Goal: Information Seeking & Learning: Check status

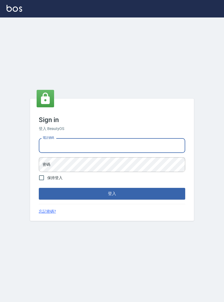
type input "0927152070"
click at [112, 198] on button "登入" at bounding box center [112, 193] width 146 height 11
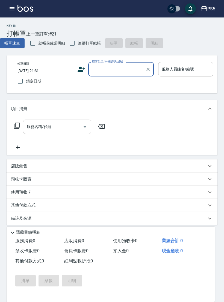
click at [7, 7] on button "button" at bounding box center [12, 8] width 11 height 11
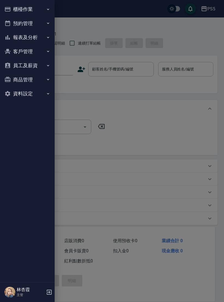
click at [40, 38] on button "報表及分析" at bounding box center [27, 37] width 50 height 14
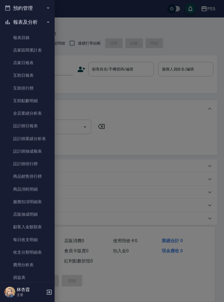
scroll to position [17, 0]
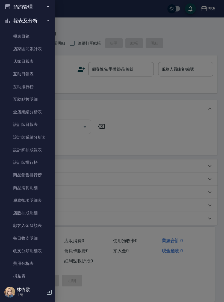
click at [43, 164] on link "設計師排行榜" at bounding box center [27, 162] width 50 height 13
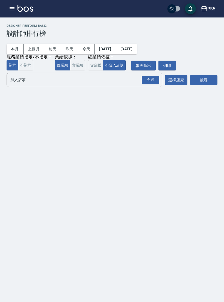
click at [81, 68] on button "實業績" at bounding box center [77, 65] width 15 height 11
click at [148, 81] on div "全選" at bounding box center [150, 80] width 17 height 8
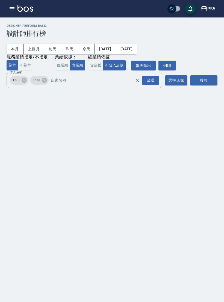
click at [206, 70] on div "本月 上個月 [DATE] [DATE] [DATE] [DATE] [DATE] 服務業績指定/不指定： 顯示 不顯示 業績依據： 虛業績 實業績 總業績依…" at bounding box center [112, 53] width 211 height 33
click at [197, 79] on button "搜尋" at bounding box center [203, 80] width 27 height 10
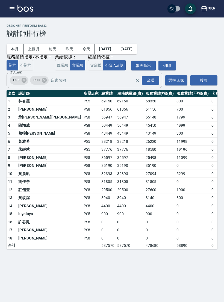
click at [90, 49] on button "今天" at bounding box center [86, 49] width 17 height 10
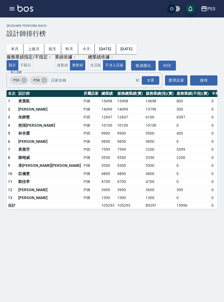
click at [71, 49] on button "昨天" at bounding box center [69, 49] width 17 height 10
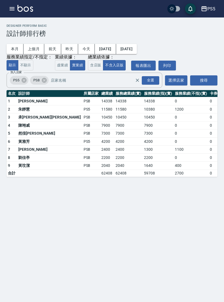
click at [10, 4] on button "button" at bounding box center [12, 8] width 11 height 11
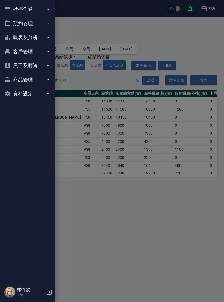
click at [35, 36] on button "報表及分析" at bounding box center [27, 37] width 50 height 14
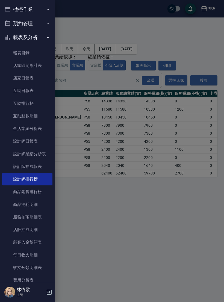
click at [42, 75] on link "店家日報表" at bounding box center [27, 78] width 50 height 13
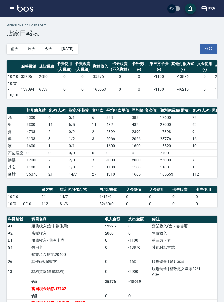
scroll to position [1, 0]
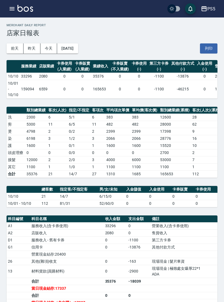
click at [78, 48] on button "[DATE]" at bounding box center [67, 48] width 21 height 10
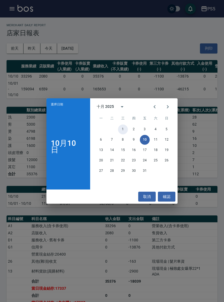
click at [122, 128] on button "1" at bounding box center [123, 130] width 10 height 10
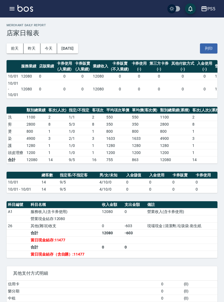
click at [75, 47] on button "[DATE]" at bounding box center [67, 48] width 21 height 10
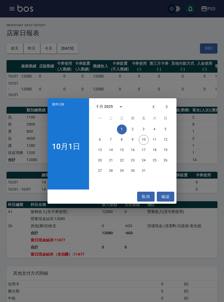
click at [137, 126] on div "1 2 3 4 5" at bounding box center [132, 130] width 87 height 10
click at [135, 130] on button "2" at bounding box center [133, 130] width 10 height 10
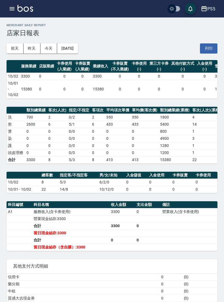
click at [67, 48] on button "[DATE]" at bounding box center [67, 48] width 21 height 10
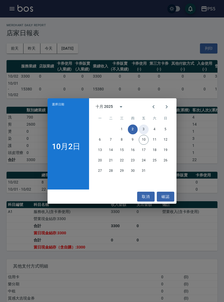
click at [141, 126] on button "3" at bounding box center [144, 130] width 10 height 10
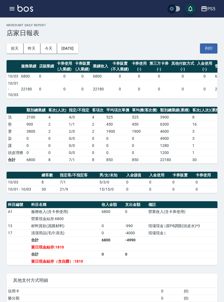
click at [78, 46] on button "[DATE]" at bounding box center [67, 48] width 21 height 10
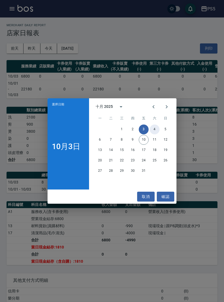
click at [154, 131] on button "4" at bounding box center [155, 130] width 10 height 10
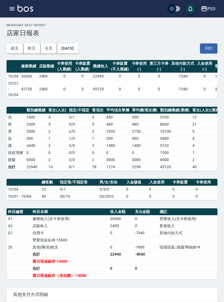
click at [78, 51] on button "[DATE]" at bounding box center [67, 48] width 21 height 10
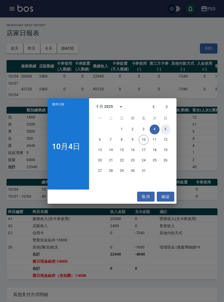
click at [165, 127] on button "5" at bounding box center [166, 130] width 10 height 10
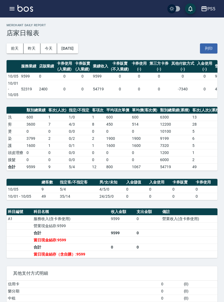
click at [78, 47] on button "[DATE]" at bounding box center [67, 48] width 21 height 10
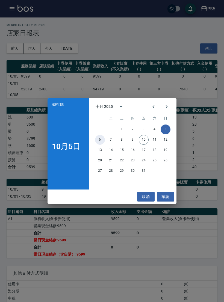
click at [101, 140] on button "6" at bounding box center [100, 140] width 10 height 10
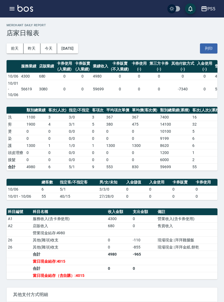
click at [78, 44] on button "[DATE]" at bounding box center [67, 48] width 21 height 10
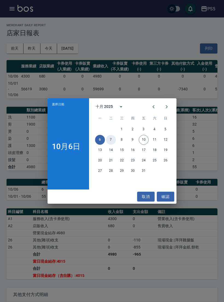
click at [109, 140] on button "7" at bounding box center [111, 140] width 10 height 10
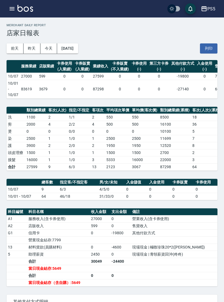
click at [78, 47] on button "[DATE]" at bounding box center [67, 48] width 21 height 10
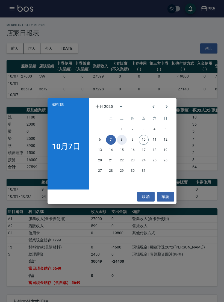
click at [119, 144] on button "8" at bounding box center [122, 140] width 10 height 10
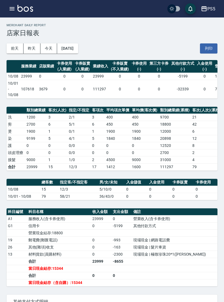
click at [72, 46] on button "[DATE]" at bounding box center [67, 48] width 21 height 10
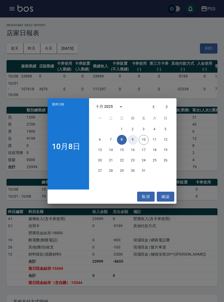
click at [132, 141] on button "9" at bounding box center [133, 140] width 10 height 10
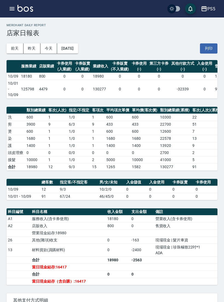
click at [78, 48] on button "[DATE]" at bounding box center [67, 48] width 21 height 10
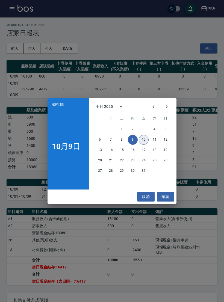
click at [143, 139] on button "10" at bounding box center [144, 140] width 10 height 10
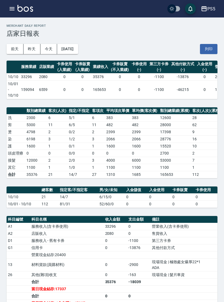
click at [50, 51] on button "今天" at bounding box center [48, 49] width 17 height 10
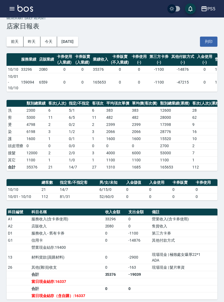
scroll to position [10, 0]
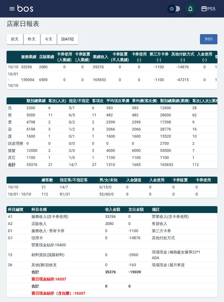
click at [75, 42] on button "[DATE]" at bounding box center [67, 39] width 21 height 10
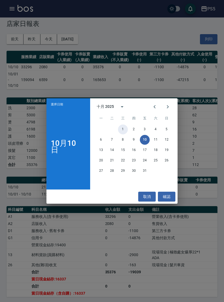
click at [124, 133] on button "1" at bounding box center [123, 130] width 10 height 10
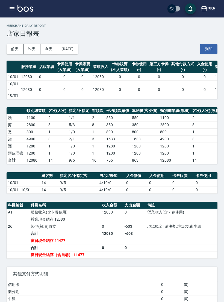
click at [79, 43] on div "[DATE] [DATE] [DATE] [DATE] 列印" at bounding box center [112, 48] width 211 height 23
click at [78, 51] on button "[DATE]" at bounding box center [67, 49] width 21 height 10
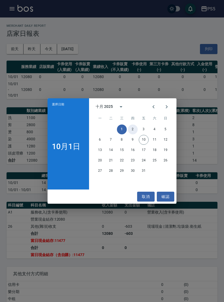
click at [133, 134] on button "2" at bounding box center [133, 130] width 10 height 10
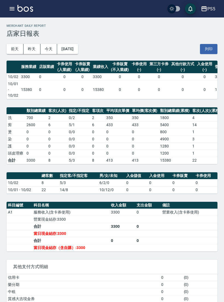
click at [73, 54] on button "[DATE]" at bounding box center [67, 49] width 21 height 10
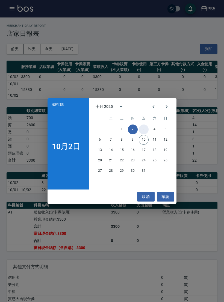
click at [143, 134] on button "3" at bounding box center [144, 130] width 10 height 10
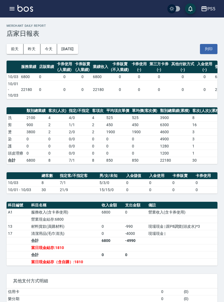
click at [70, 54] on button "[DATE]" at bounding box center [67, 49] width 21 height 10
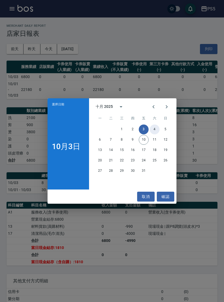
click at [156, 134] on button "4" at bounding box center [155, 130] width 10 height 10
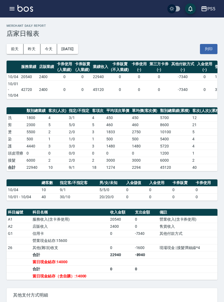
click at [73, 46] on button "[DATE]" at bounding box center [67, 49] width 21 height 10
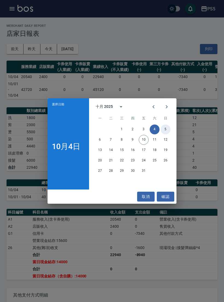
click at [162, 130] on button "5" at bounding box center [166, 130] width 10 height 10
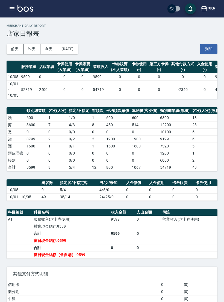
click at [76, 43] on div "[DATE] [DATE] [DATE] [DATE] 列印" at bounding box center [112, 48] width 211 height 23
click at [75, 50] on button "[DATE]" at bounding box center [67, 49] width 21 height 10
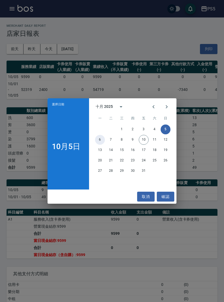
click at [102, 140] on button "6" at bounding box center [100, 140] width 10 height 10
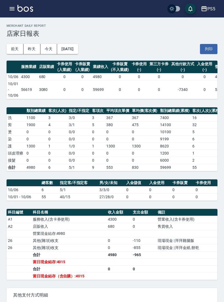
click at [78, 46] on button "[DATE]" at bounding box center [67, 49] width 21 height 10
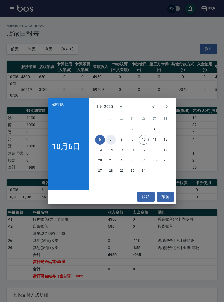
click at [112, 142] on button "7" at bounding box center [111, 140] width 10 height 10
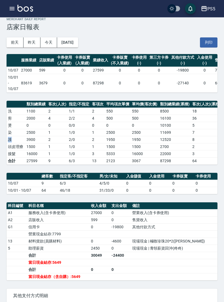
scroll to position [8, 0]
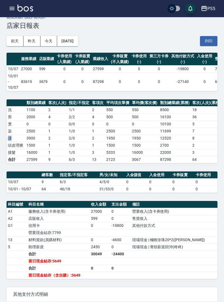
click at [75, 42] on button "[DATE]" at bounding box center [67, 41] width 21 height 10
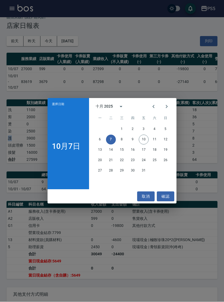
scroll to position [8, 0]
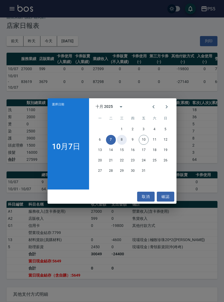
click at [123, 145] on button "8" at bounding box center [122, 140] width 10 height 10
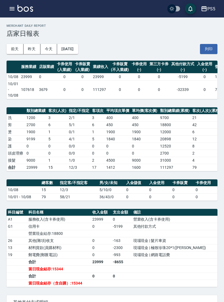
click at [75, 50] on button "[DATE]" at bounding box center [67, 49] width 21 height 10
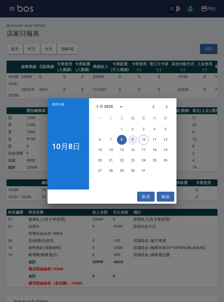
click at [129, 145] on button "9" at bounding box center [133, 140] width 10 height 10
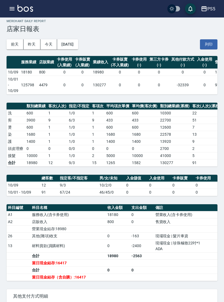
scroll to position [7, 0]
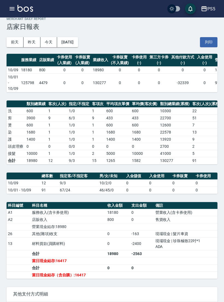
click at [75, 39] on button "[DATE]" at bounding box center [67, 42] width 21 height 10
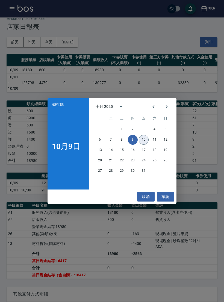
click at [140, 140] on button "10" at bounding box center [144, 140] width 10 height 10
